Goal: Information Seeking & Learning: Learn about a topic

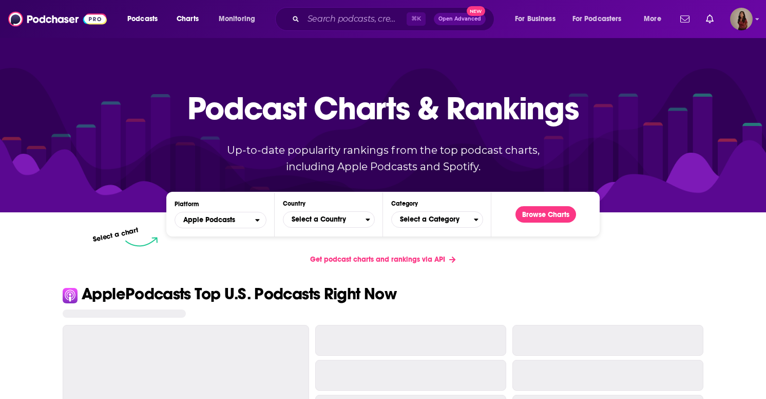
click at [310, 222] on span "Select a Country" at bounding box center [325, 219] width 82 height 17
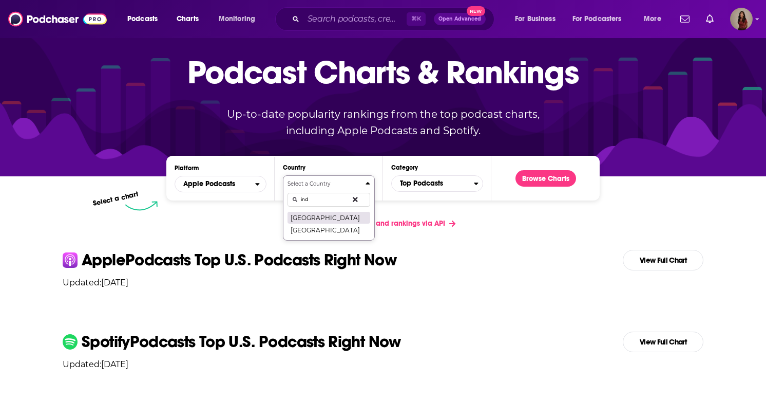
type input "ind"
click at [330, 219] on button "[GEOGRAPHIC_DATA]" at bounding box center [329, 217] width 83 height 12
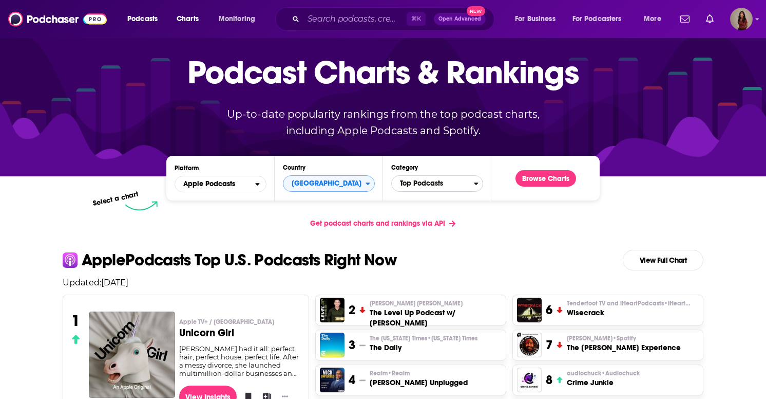
click at [423, 182] on span "Top Podcasts" at bounding box center [433, 183] width 82 height 17
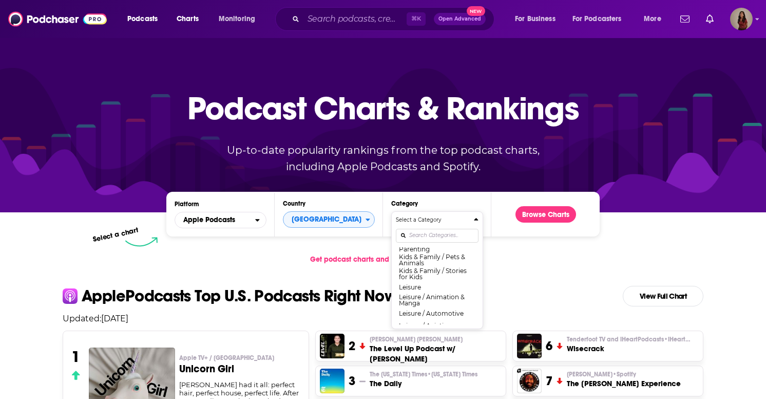
scroll to position [512, 0]
click at [425, 278] on button "Leisure" at bounding box center [437, 281] width 83 height 12
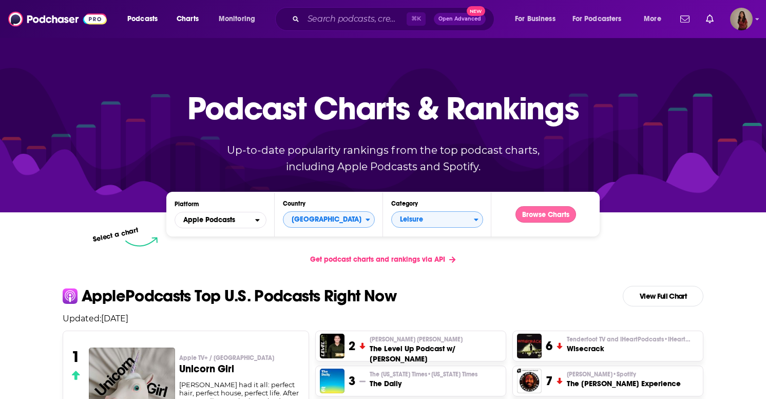
click at [541, 217] on button "Browse Charts" at bounding box center [546, 214] width 61 height 16
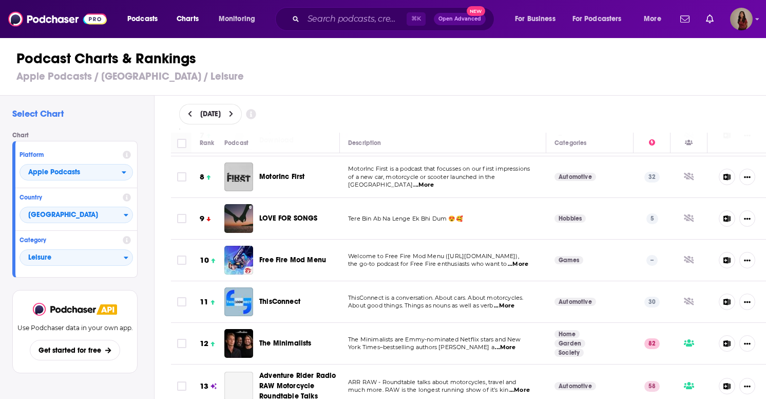
scroll to position [303, 0]
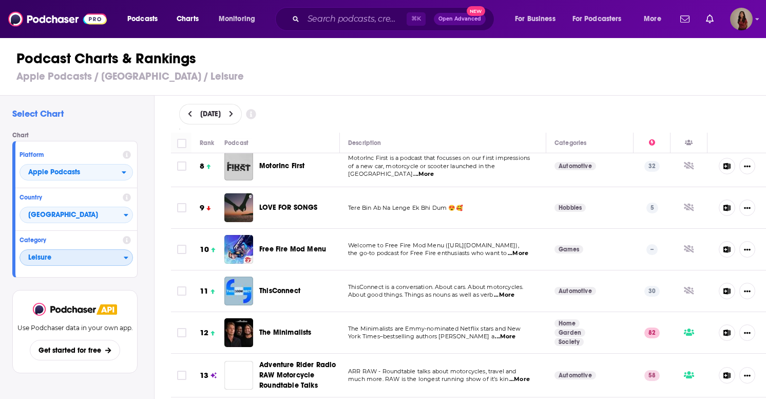
click at [62, 263] on span "Leisure" at bounding box center [72, 257] width 104 height 17
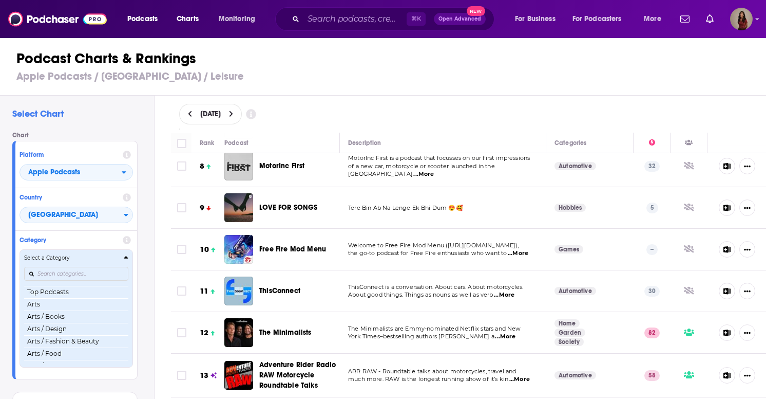
scroll to position [5, 0]
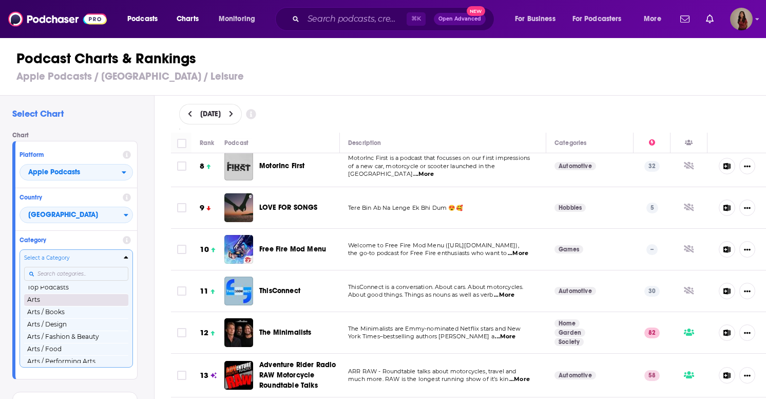
click at [53, 300] on button "Arts" at bounding box center [76, 299] width 104 height 12
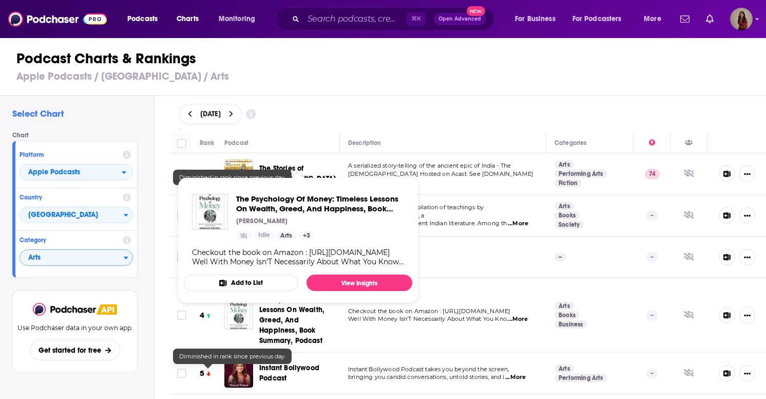
scroll to position [513, 0]
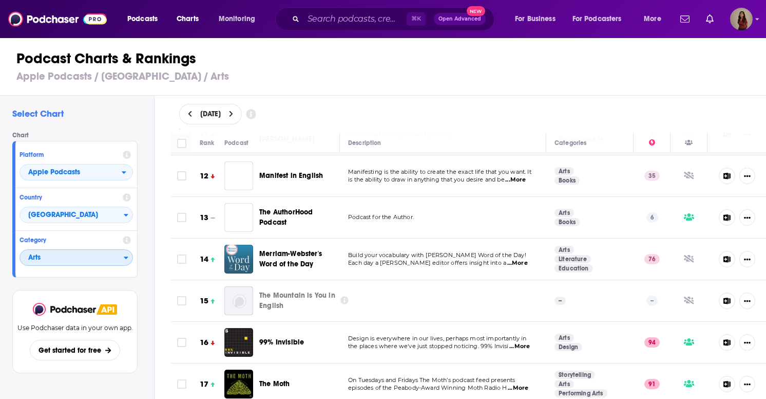
click at [83, 256] on span "Arts" at bounding box center [72, 257] width 104 height 17
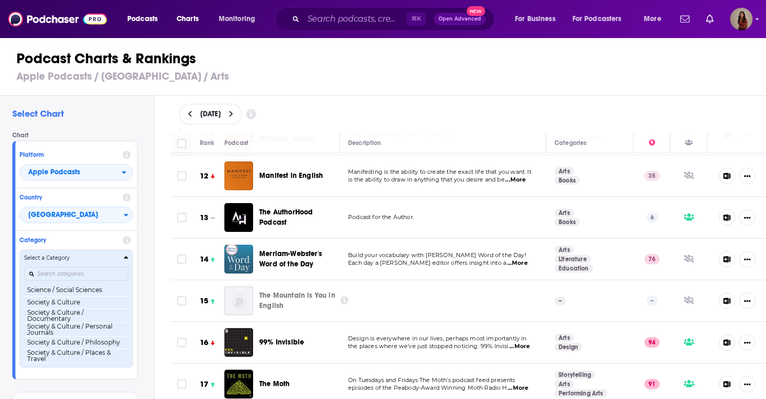
scroll to position [990, 0]
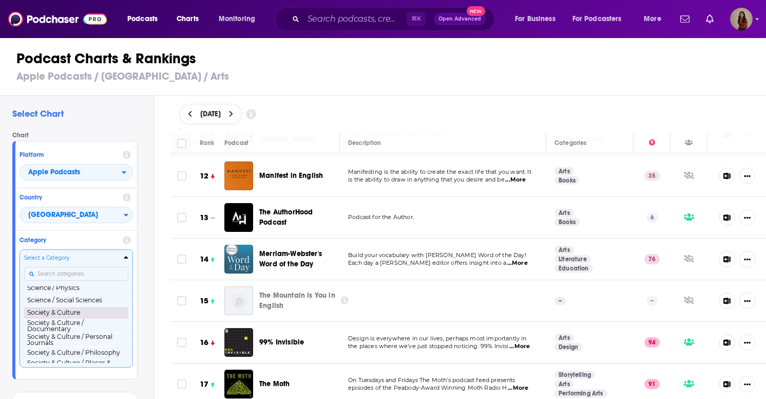
click at [80, 309] on button "Society & Culture" at bounding box center [76, 312] width 104 height 12
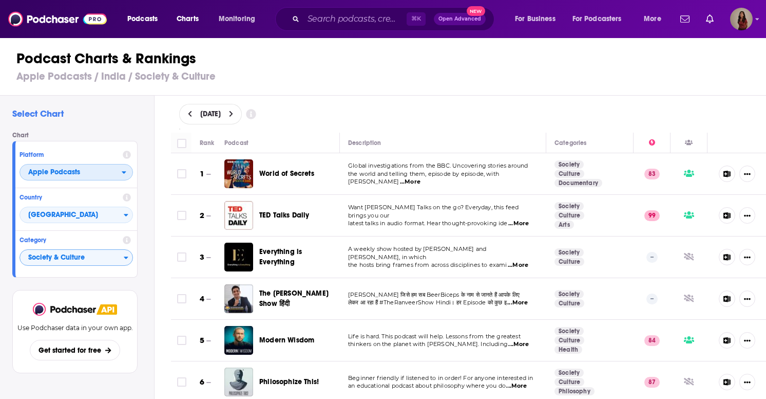
click at [109, 179] on span "Apple Podcasts" at bounding box center [71, 172] width 102 height 17
click at [78, 205] on span "Spotify" at bounding box center [76, 203] width 100 height 6
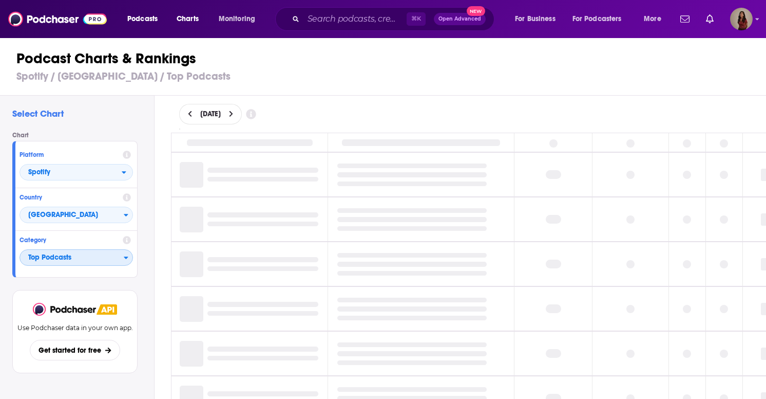
click at [74, 262] on span "Top Podcasts" at bounding box center [72, 257] width 104 height 17
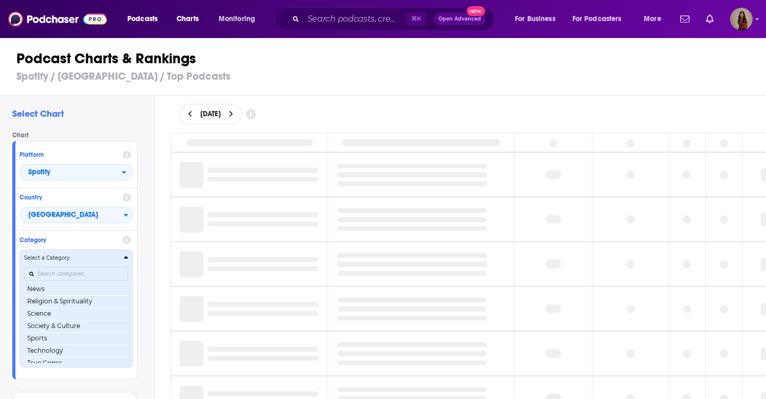
scroll to position [129, 0]
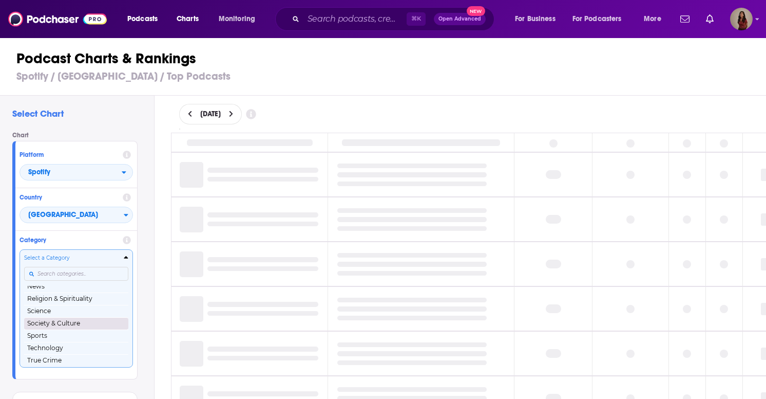
click at [54, 324] on button "Society & Culture" at bounding box center [76, 323] width 104 height 12
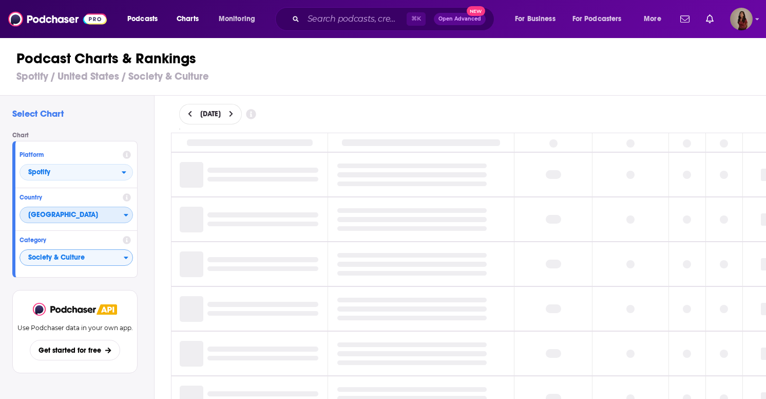
click at [64, 220] on span "[GEOGRAPHIC_DATA]" at bounding box center [72, 214] width 104 height 17
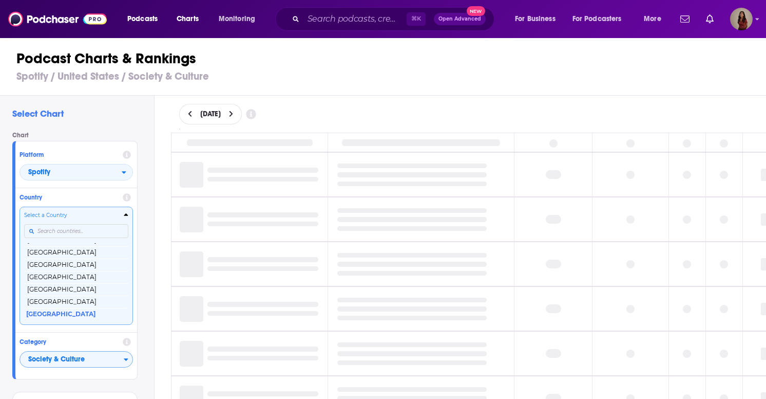
click at [62, 231] on input "Countries" at bounding box center [76, 231] width 104 height 14
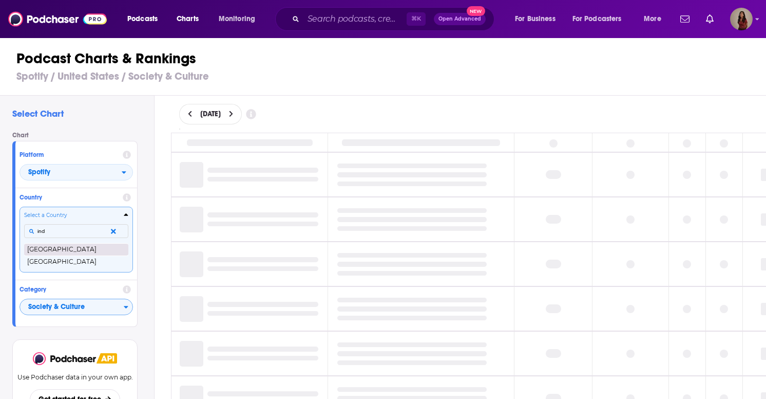
type input "ind"
click at [63, 248] on button "[GEOGRAPHIC_DATA]" at bounding box center [76, 249] width 104 height 12
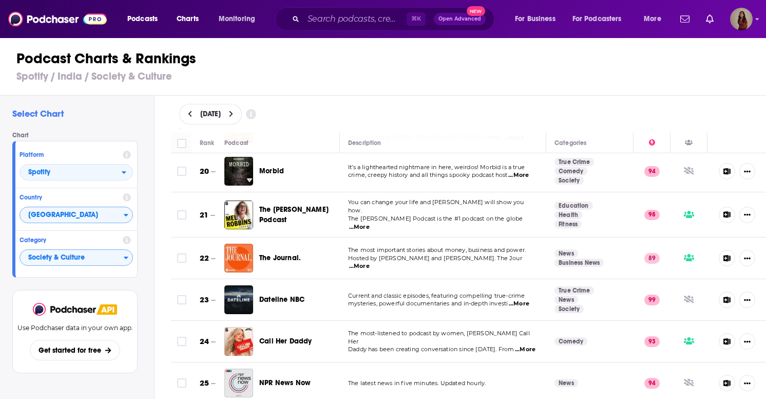
scroll to position [803, 0]
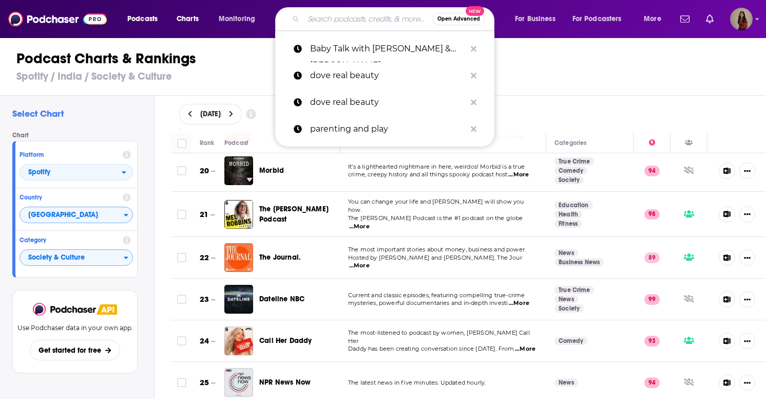
click at [346, 16] on input "Search podcasts, credits, & more..." at bounding box center [368, 19] width 129 height 16
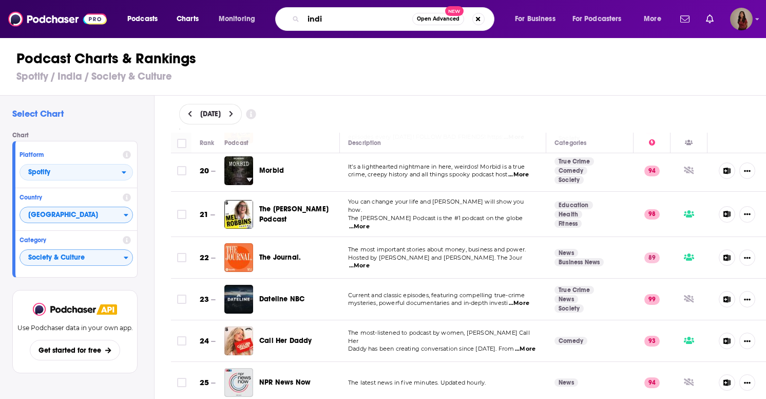
type input "india"
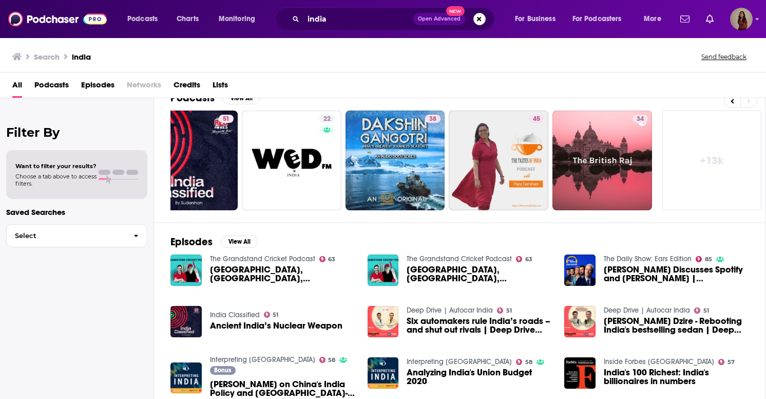
scroll to position [46, 0]
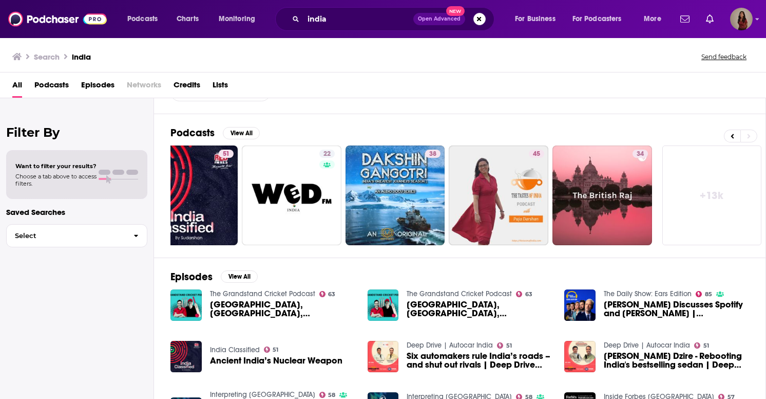
click at [50, 94] on span "Podcasts" at bounding box center [51, 87] width 34 height 21
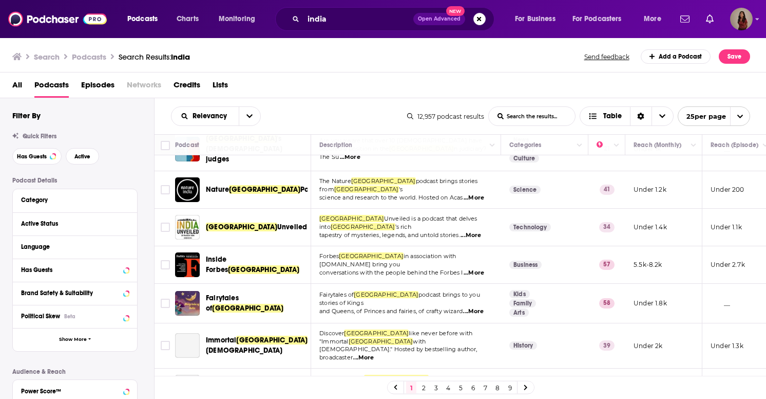
scroll to position [749, 0]
